Goal: Information Seeking & Learning: Compare options

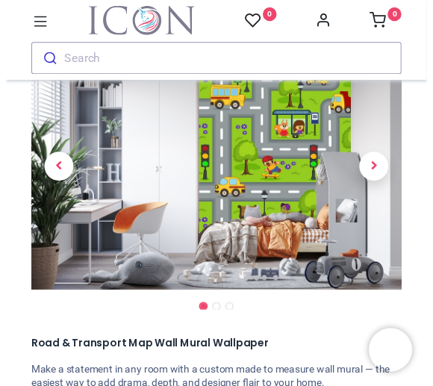
scroll to position [95, 0]
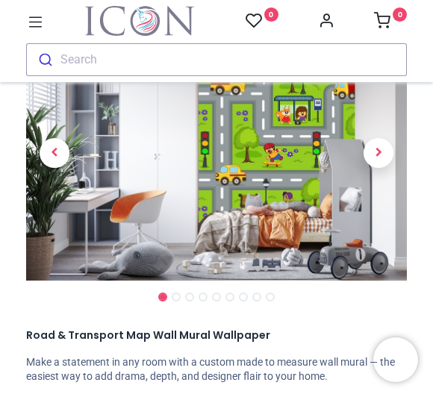
click at [376, 154] on span "Next" at bounding box center [379, 153] width 30 height 30
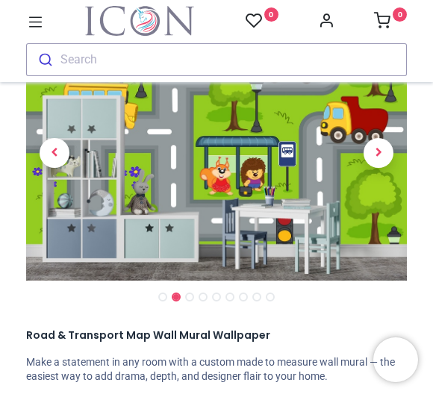
click at [389, 153] on span "Next" at bounding box center [379, 153] width 30 height 30
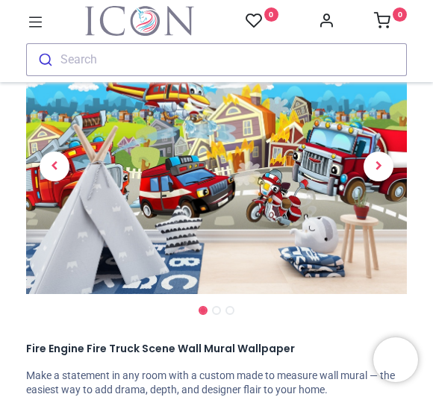
scroll to position [100, 0]
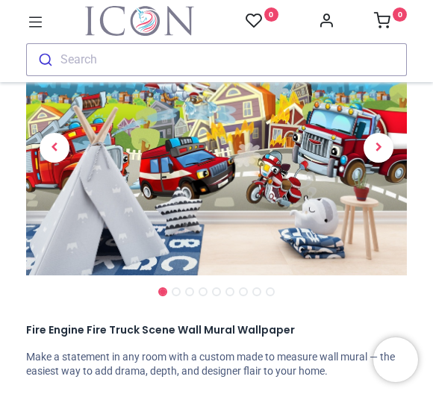
click at [388, 149] on span "Next" at bounding box center [379, 148] width 30 height 30
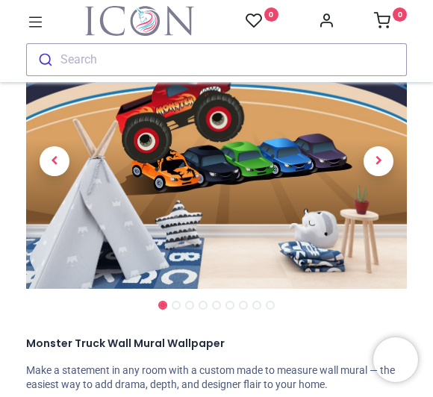
scroll to position [85, 0]
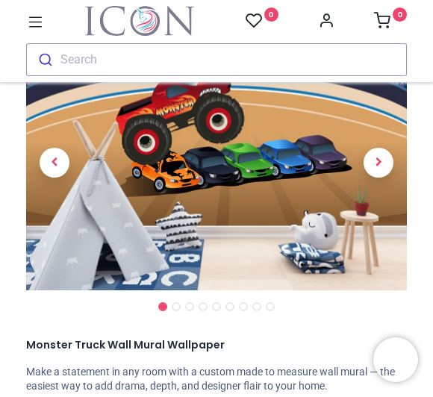
click at [379, 166] on span "Next" at bounding box center [379, 163] width 30 height 30
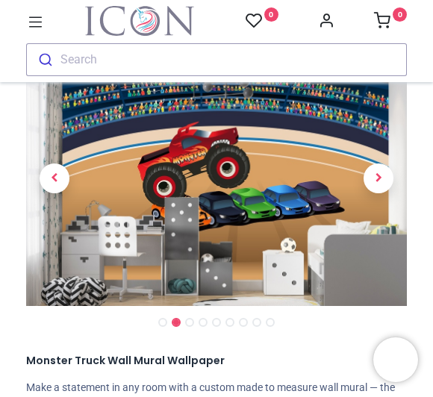
scroll to position [72, 0]
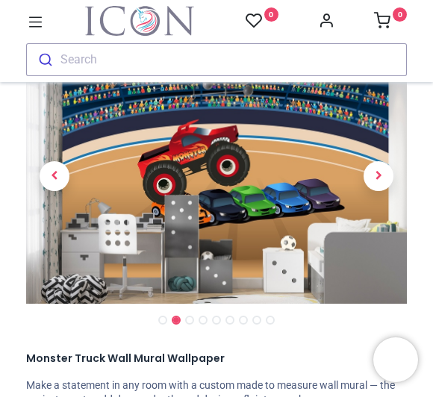
click at [376, 177] on span "Next" at bounding box center [379, 176] width 30 height 30
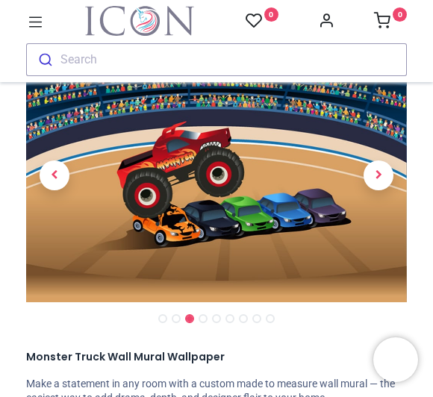
click at [378, 176] on span "Next" at bounding box center [379, 176] width 30 height 30
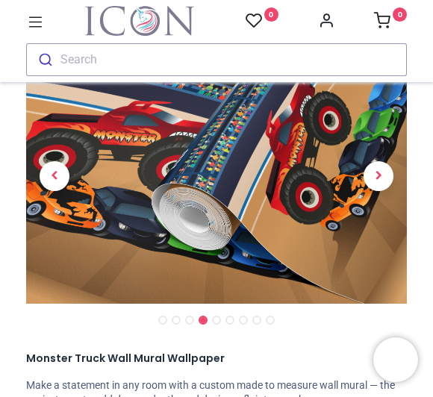
click at [377, 176] on span "Next" at bounding box center [379, 176] width 30 height 30
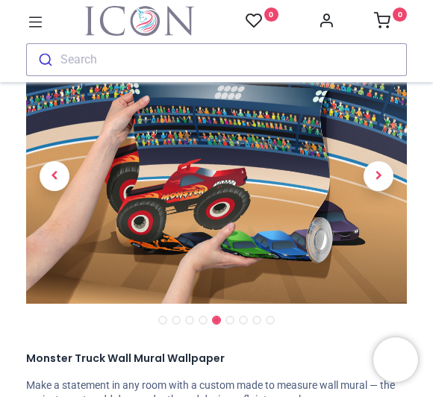
click at [385, 175] on span "Next" at bounding box center [379, 176] width 30 height 30
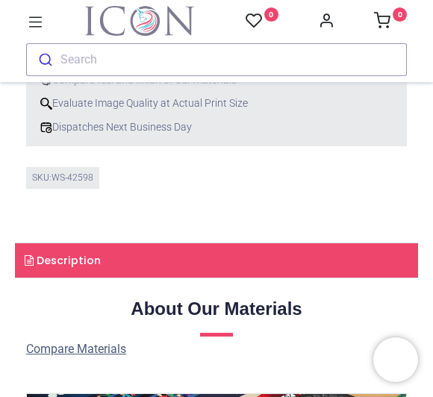
scroll to position [1200, 0]
